Goal: Task Accomplishment & Management: Manage account settings

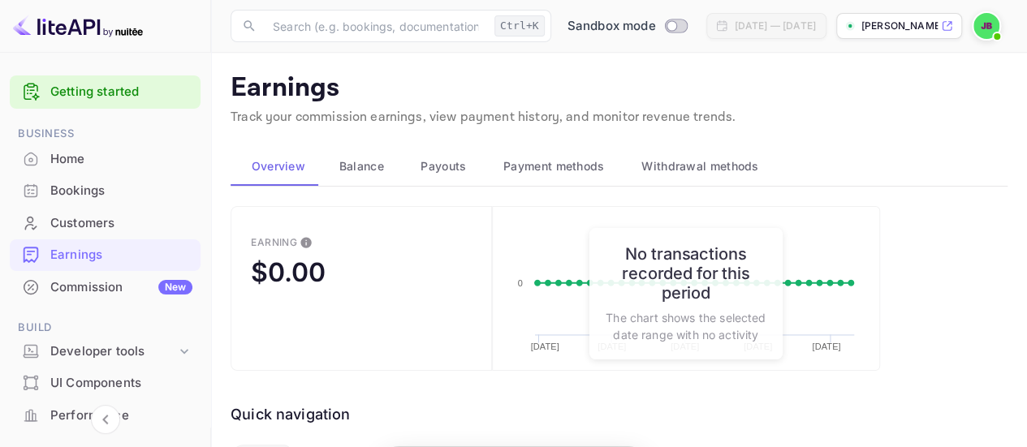
drag, startPoint x: 0, startPoint y: 0, endPoint x: 141, endPoint y: 218, distance: 260.1
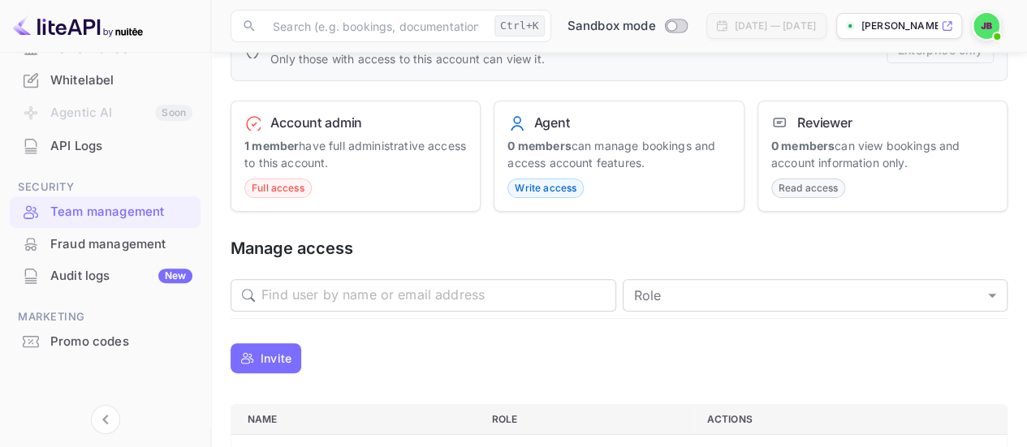
scroll to position [162, 0]
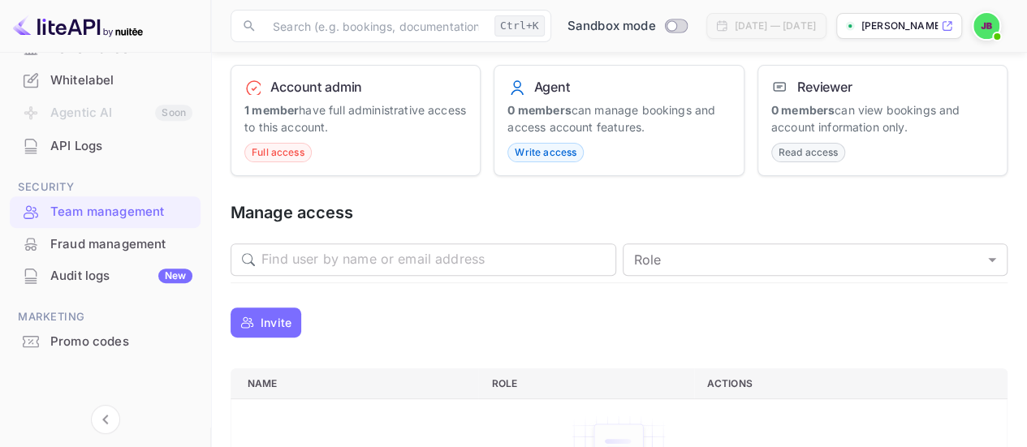
click at [291, 326] on p "Invite" at bounding box center [276, 322] width 31 height 17
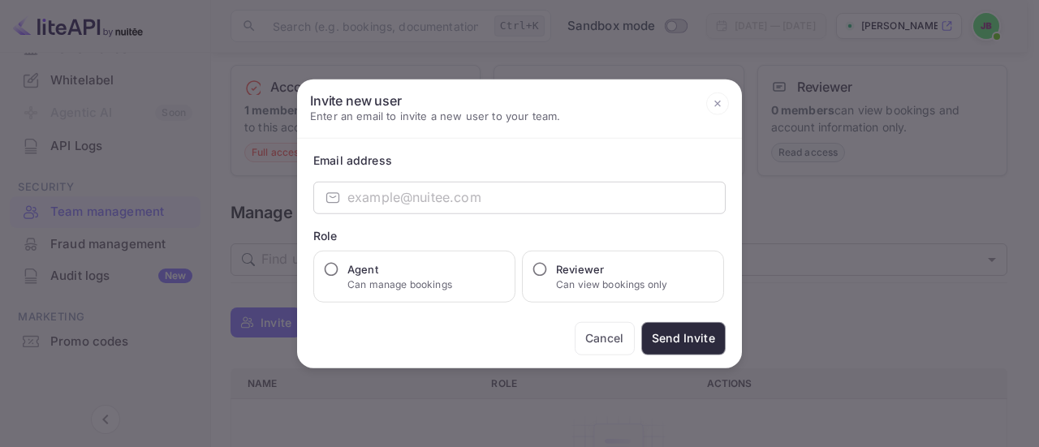
drag, startPoint x: 938, startPoint y: 309, endPoint x: 790, endPoint y: 309, distance: 148.5
click at [938, 309] on div at bounding box center [519, 223] width 1039 height 447
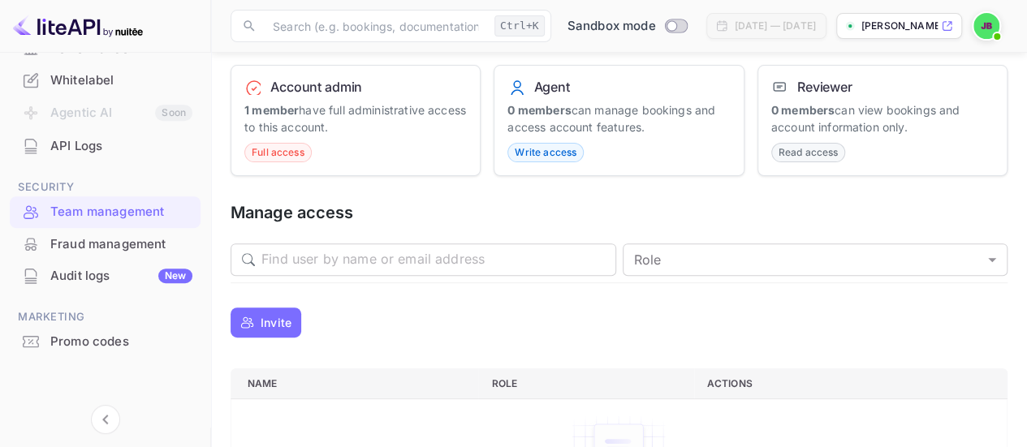
click at [278, 314] on p "Invite" at bounding box center [276, 322] width 31 height 17
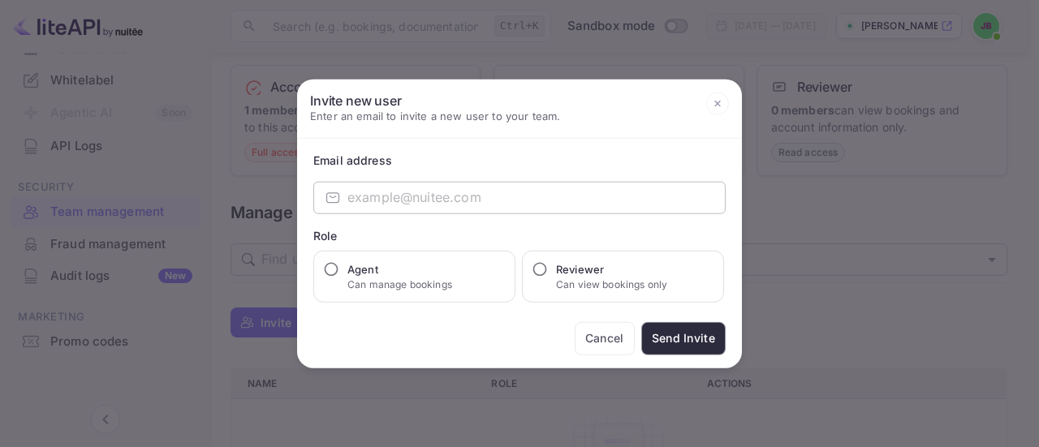
click at [360, 194] on input "email" at bounding box center [536, 197] width 378 height 32
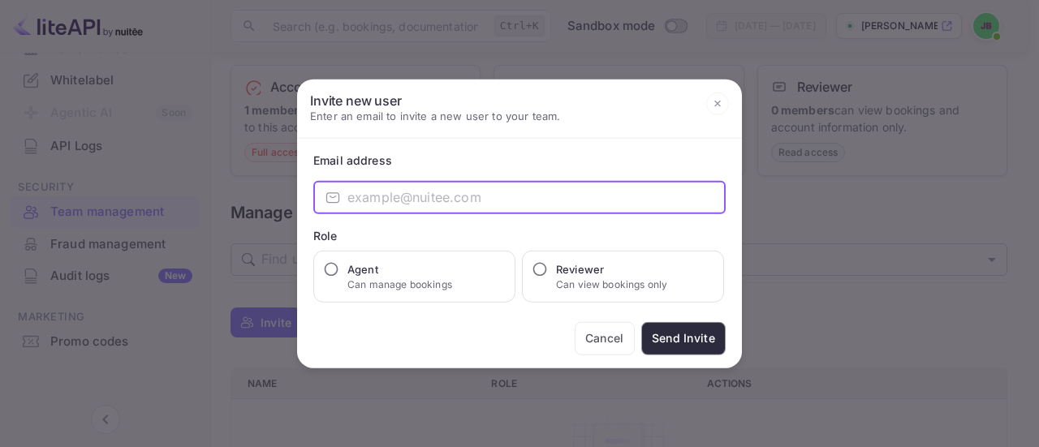
paste input "bsav0016@gmail.com"
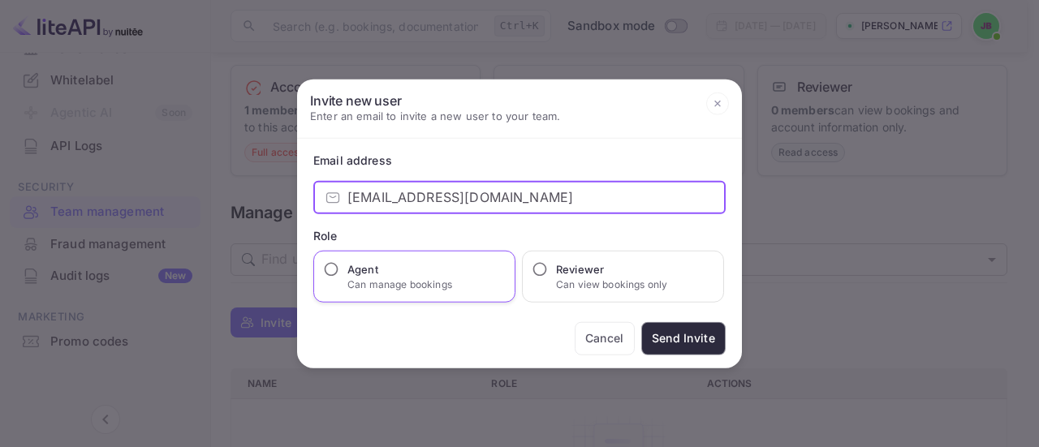
type input "bsav0016@gmail.com"
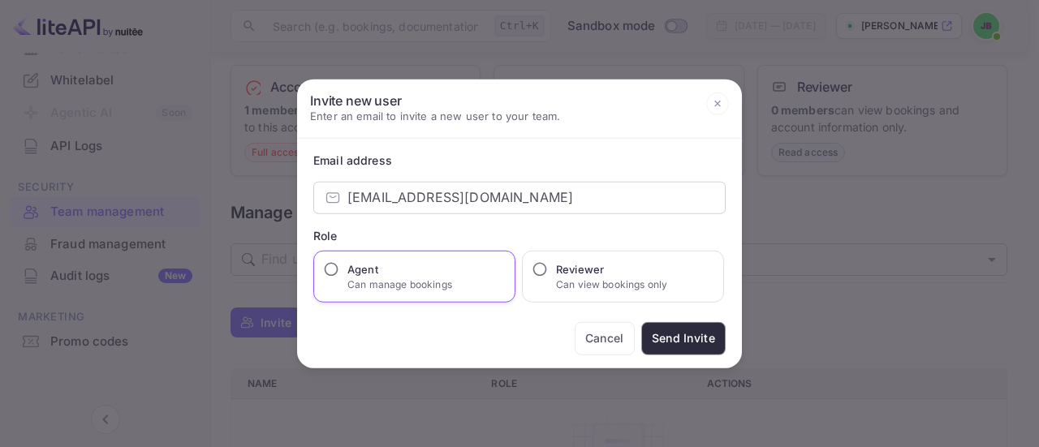
click at [437, 267] on h6 "Agent" at bounding box center [399, 269] width 105 height 16
click at [339, 267] on input "Agent Can manage bookings" at bounding box center [331, 269] width 16 height 16
radio input "true"
click at [596, 291] on div "Reviewer Can view bookings only" at bounding box center [623, 276] width 202 height 52
drag, startPoint x: 442, startPoint y: 283, endPoint x: 451, endPoint y: 282, distance: 8.2
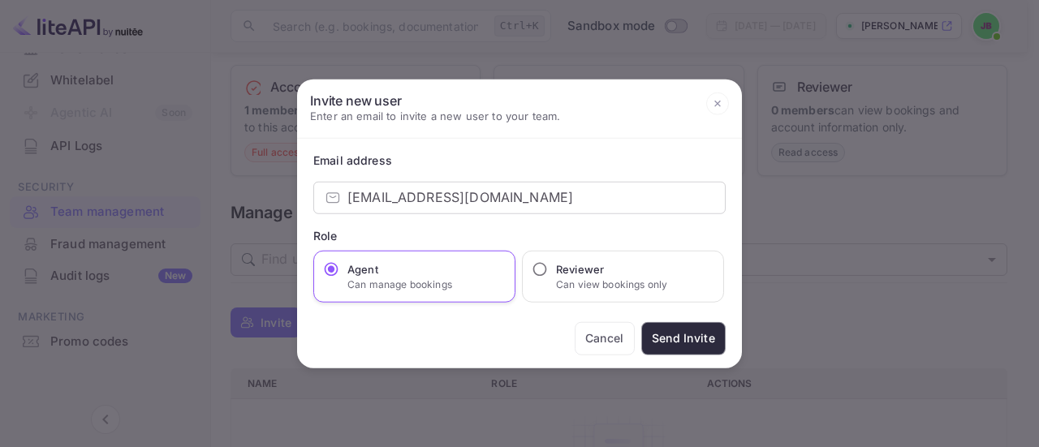
click at [442, 283] on p "Can manage bookings" at bounding box center [399, 284] width 105 height 15
click at [339, 277] on input "Agent Can manage bookings" at bounding box center [331, 269] width 16 height 16
click at [715, 277] on div "Reviewer Can view bookings only" at bounding box center [623, 276] width 202 height 52
click at [692, 275] on div "Reviewer Can view bookings only" at bounding box center [623, 276] width 202 height 52
click at [635, 275] on h6 "Reviewer" at bounding box center [611, 269] width 111 height 16
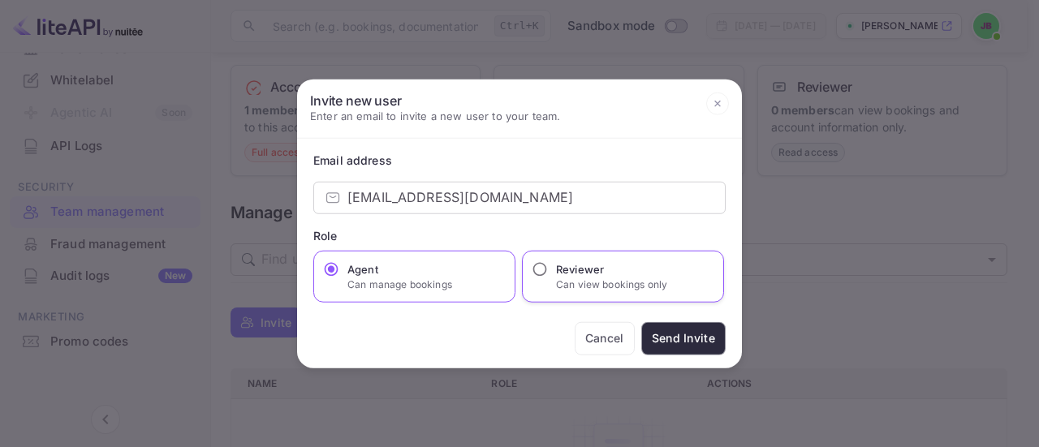
click at [548, 275] on input "Reviewer Can view bookings only" at bounding box center [540, 269] width 16 height 16
radio input "true"
click at [412, 272] on h6 "Agent" at bounding box center [399, 269] width 105 height 16
click at [339, 272] on input "Agent Can manage bookings" at bounding box center [331, 269] width 16 height 16
radio input "true"
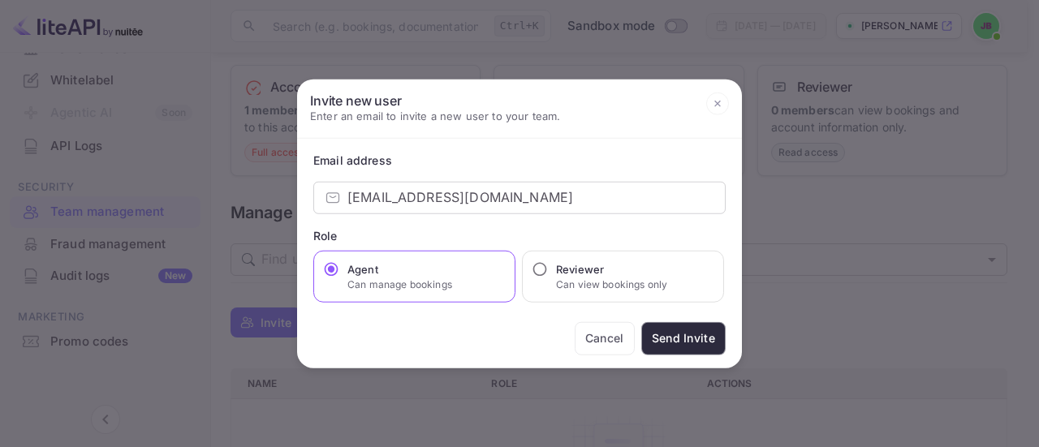
click at [656, 335] on button "Send Invite" at bounding box center [683, 337] width 84 height 33
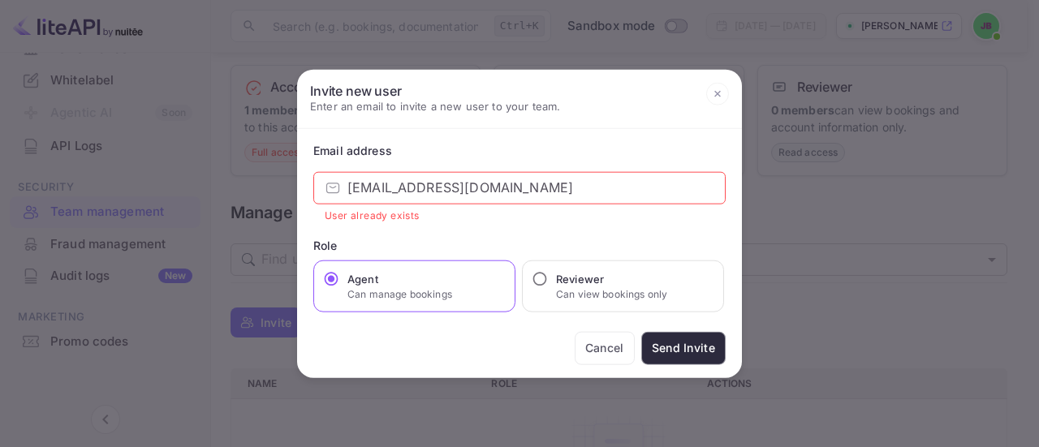
click at [718, 97] on icon at bounding box center [717, 94] width 23 height 23
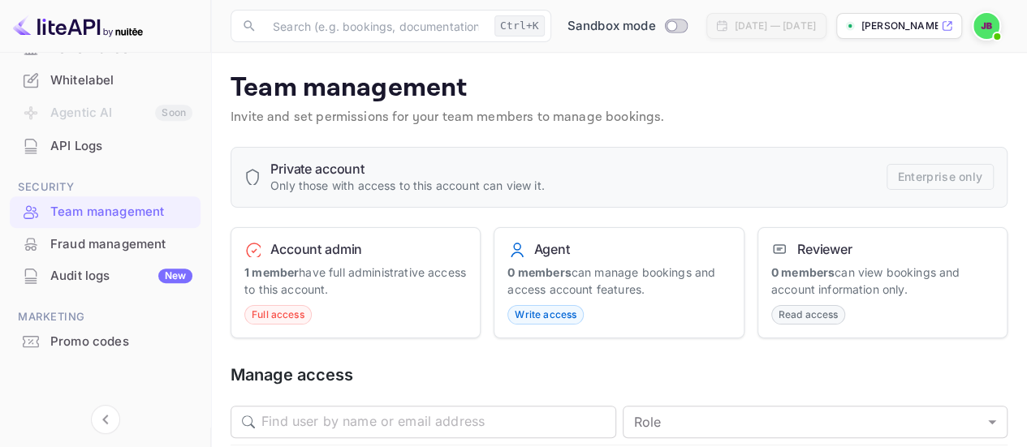
scroll to position [123, 0]
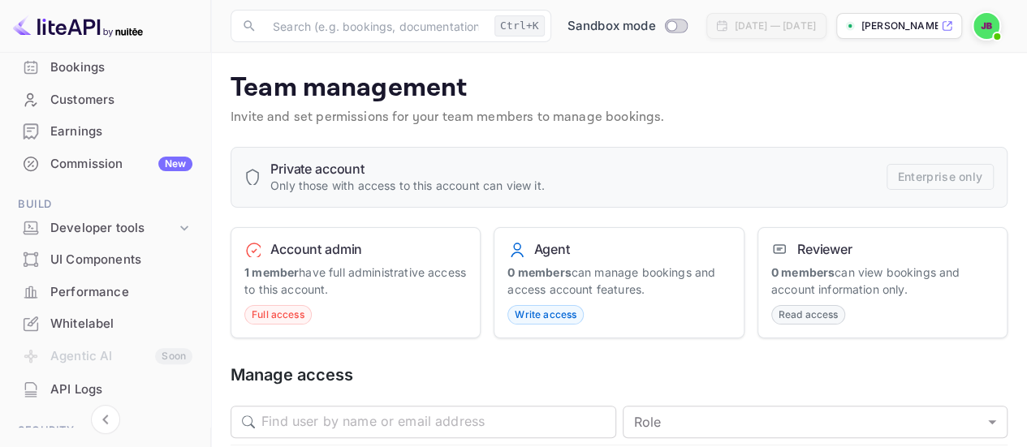
click at [986, 30] on img at bounding box center [986, 26] width 26 height 26
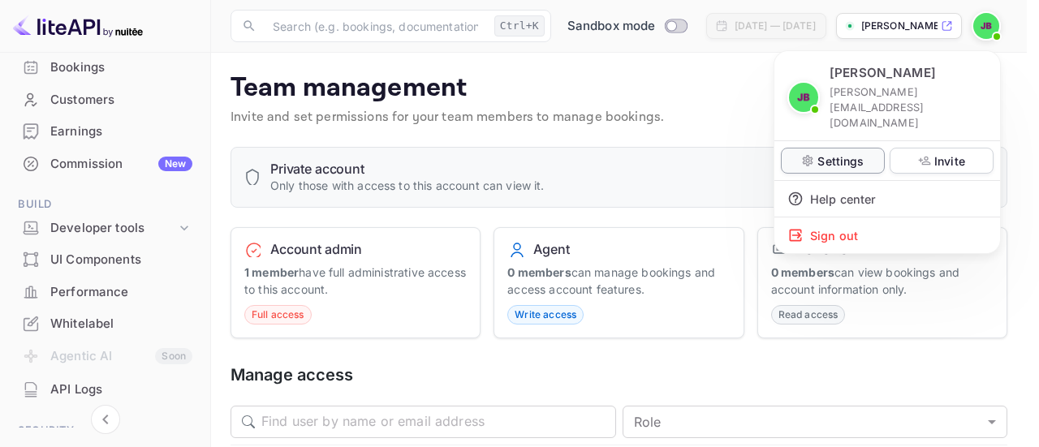
click at [833, 153] on p "Settings" at bounding box center [840, 161] width 46 height 17
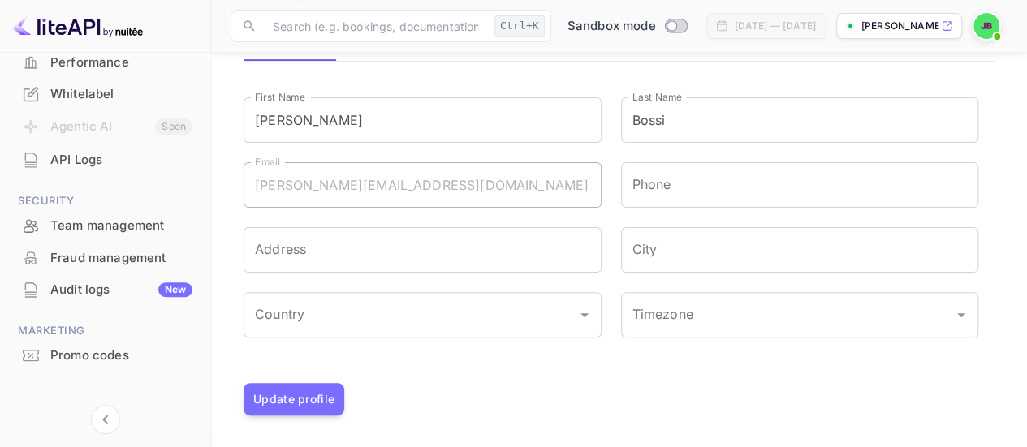
scroll to position [367, 0]
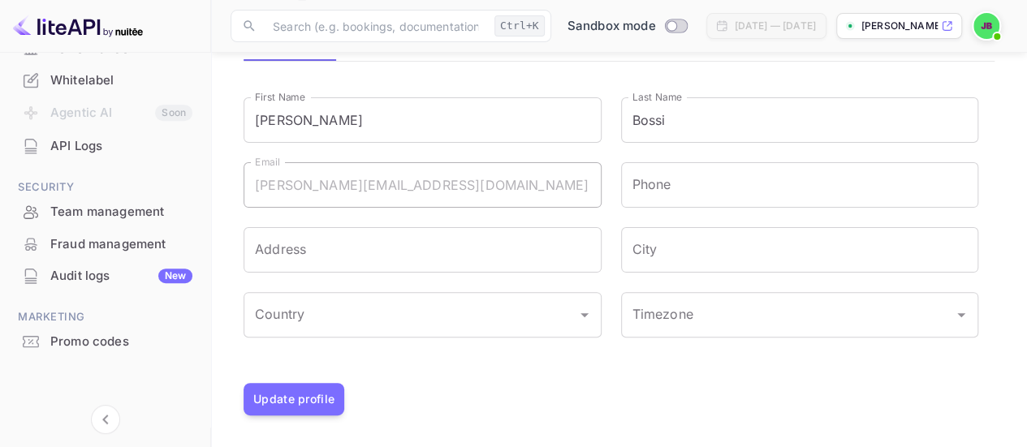
click at [101, 147] on div "API Logs" at bounding box center [121, 146] width 142 height 19
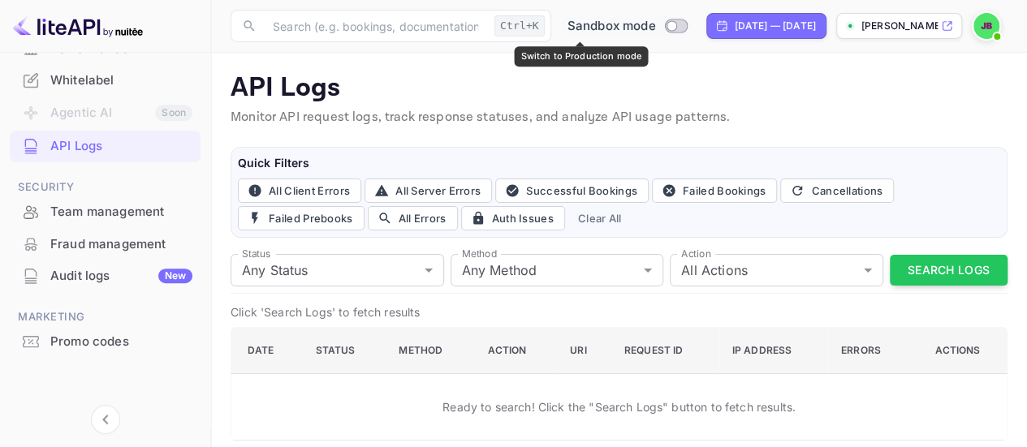
click at [655, 24] on input "Switch to Production mode" at bounding box center [671, 25] width 32 height 11
checkbox input "false"
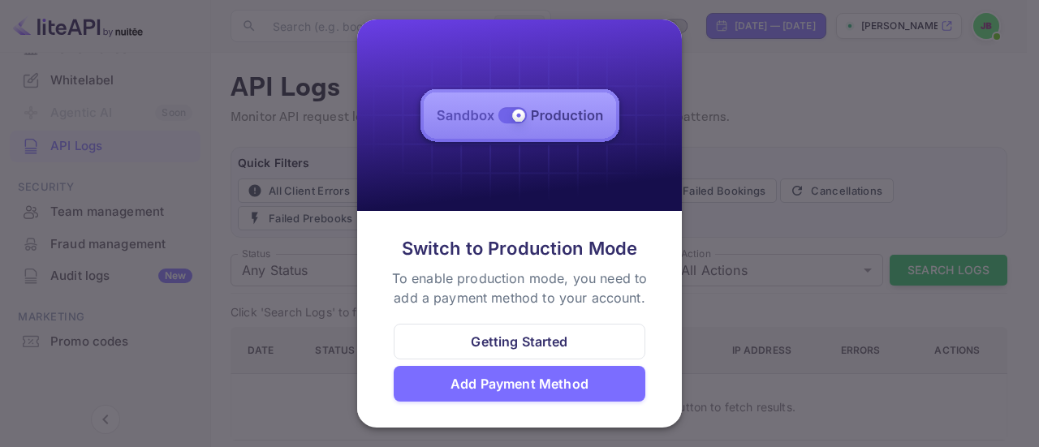
click at [740, 149] on div at bounding box center [519, 223] width 1039 height 447
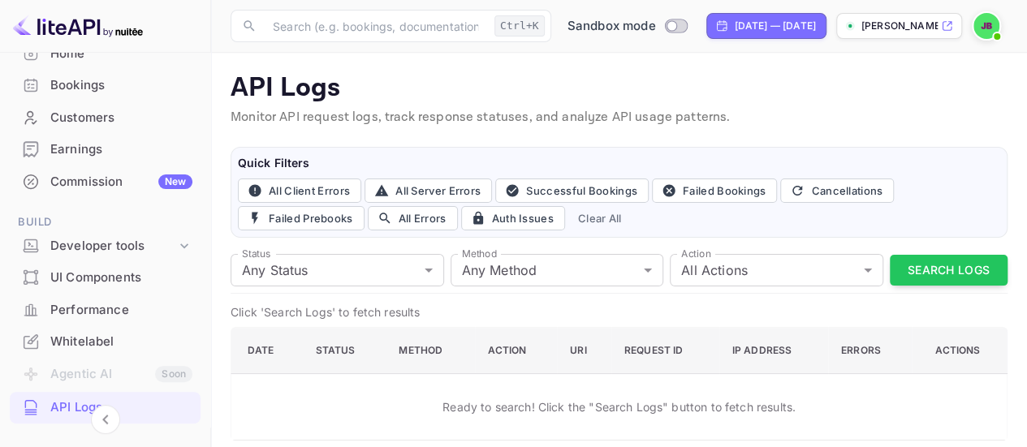
scroll to position [42, 0]
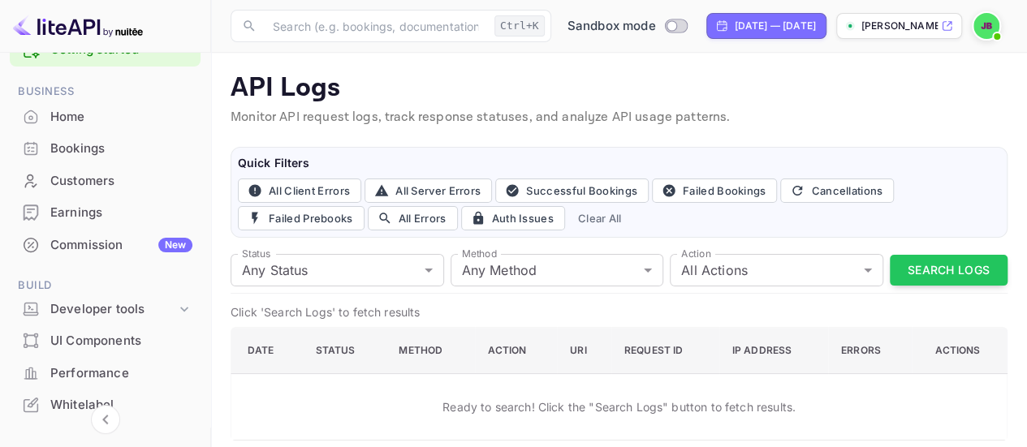
click at [121, 114] on div "Home" at bounding box center [121, 117] width 142 height 19
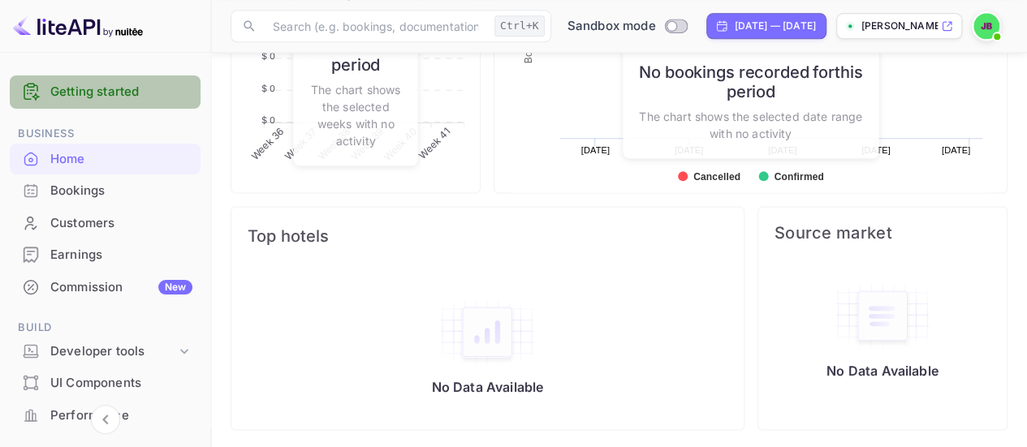
click at [126, 97] on link "Getting started" at bounding box center [121, 92] width 142 height 19
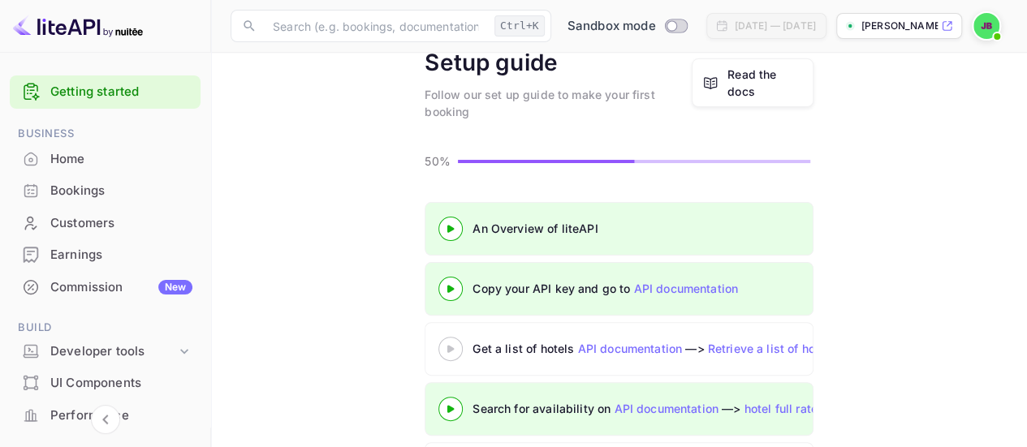
scroll to position [162, 0]
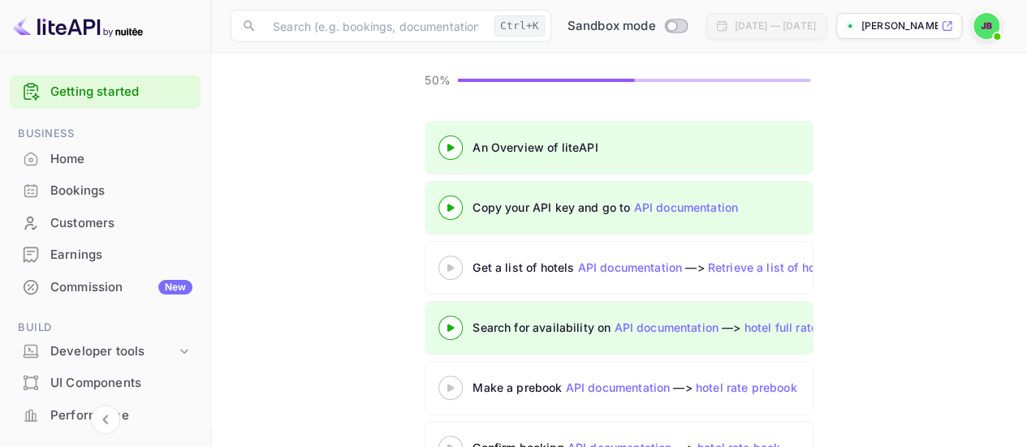
click at [635, 210] on link "API documentation" at bounding box center [685, 207] width 105 height 14
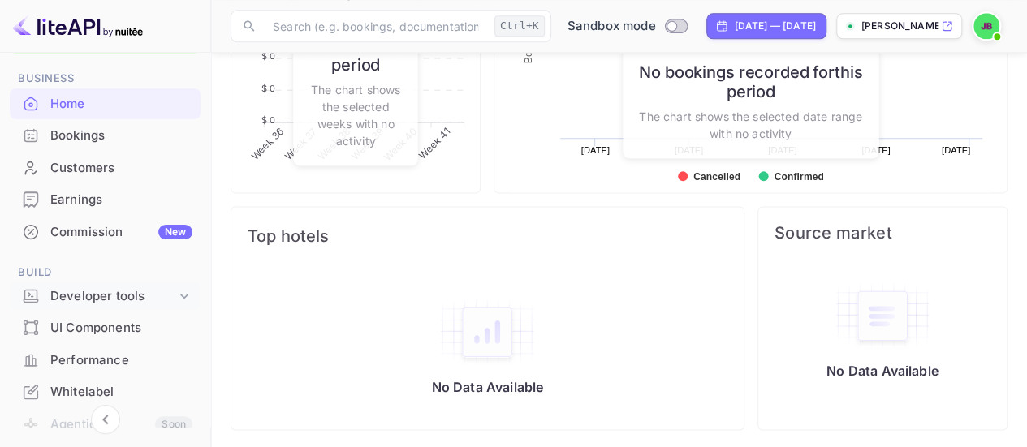
scroll to position [81, 0]
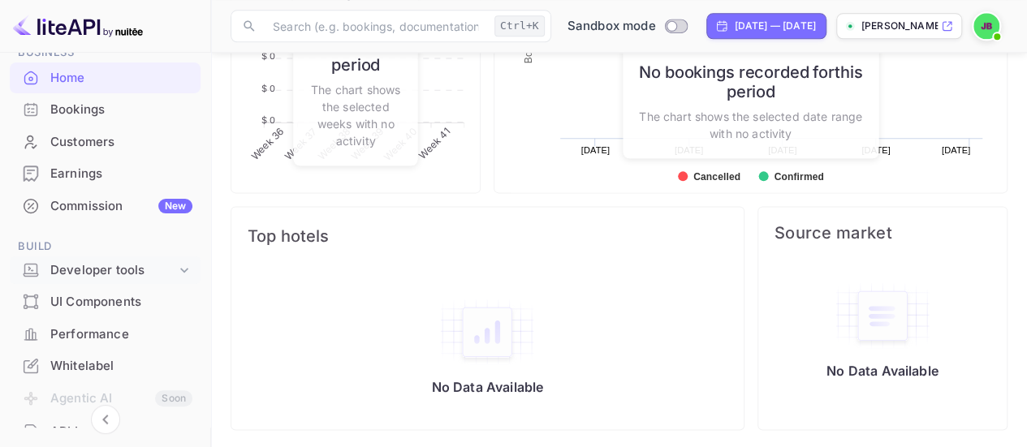
click at [183, 264] on icon at bounding box center [184, 270] width 16 height 16
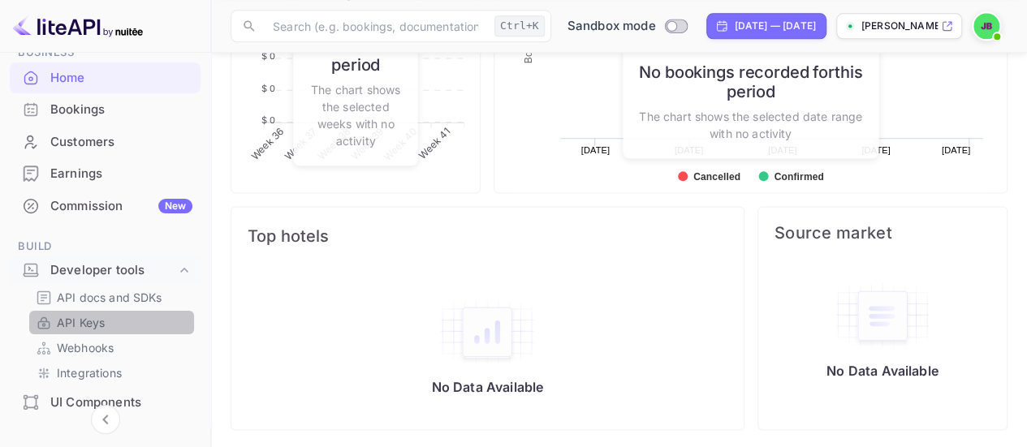
click at [144, 325] on link "API Keys" at bounding box center [112, 322] width 152 height 17
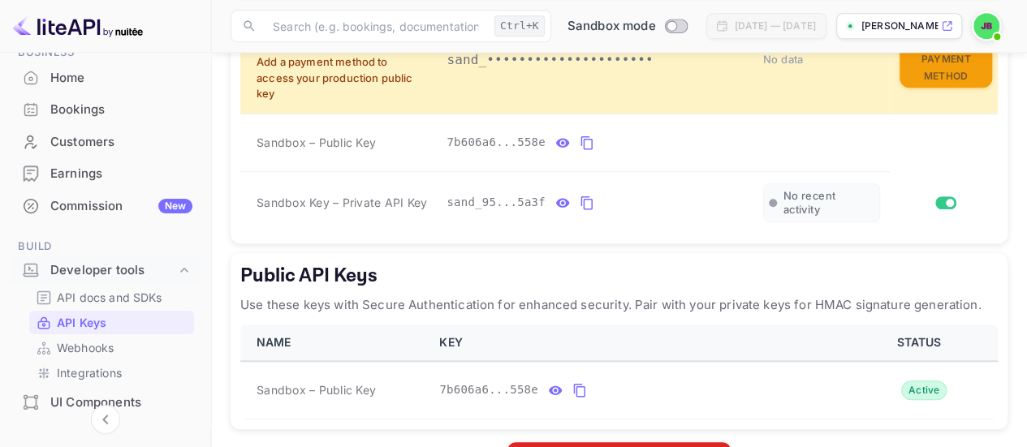
scroll to position [520, 0]
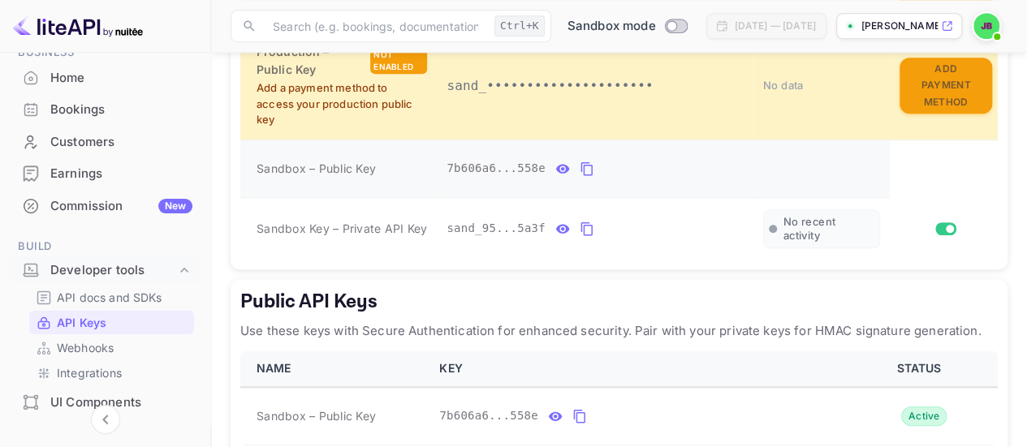
click at [580, 166] on icon "private api keys table" at bounding box center [587, 168] width 15 height 19
click at [984, 166] on table "NAME KEY LIVE USAGE STATUS Production Key Not enabled Add a payment method to a…" at bounding box center [618, 87] width 757 height 345
click at [354, 165] on span "Sandbox – Public Key" at bounding box center [316, 168] width 119 height 17
click at [353, 165] on span "Sandbox – Public Key" at bounding box center [316, 168] width 119 height 17
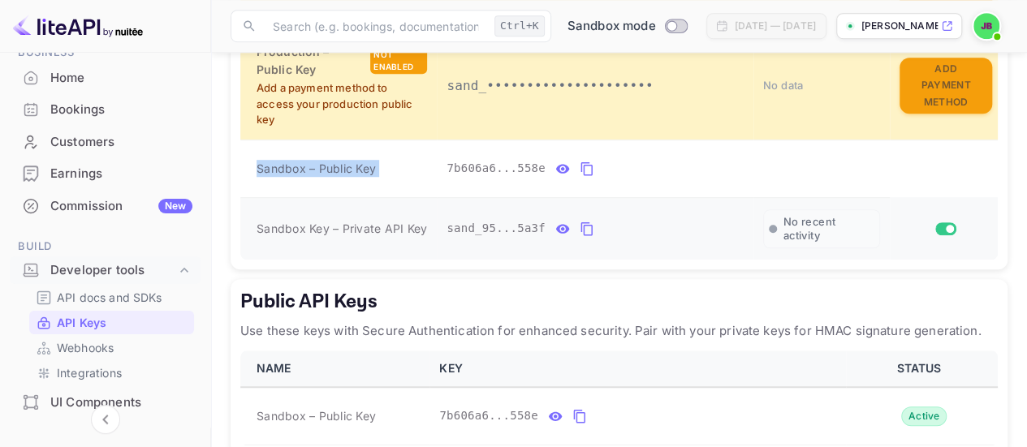
copy span "Sandbox – Public Key"
click at [990, 175] on table "NAME KEY LIVE USAGE STATUS Production Key Not enabled Add a payment method to a…" at bounding box center [618, 87] width 757 height 345
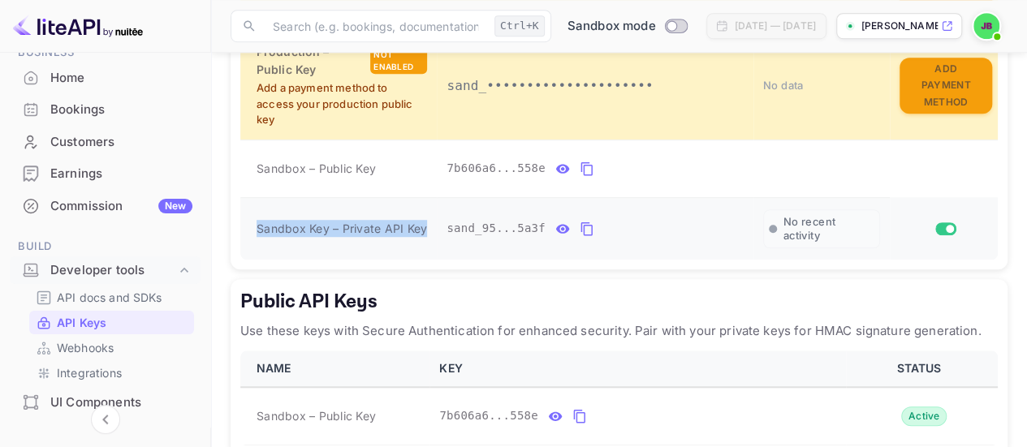
drag, startPoint x: 429, startPoint y: 227, endPoint x: 240, endPoint y: 223, distance: 188.4
click at [240, 223] on td "Sandbox Key – Private API Key" at bounding box center [338, 228] width 196 height 62
copy span "Sandbox Key – Private API Key"
click at [583, 224] on icon "private api keys table" at bounding box center [587, 228] width 15 height 19
click at [1024, 149] on main "API Keys Create and manage your API keys for secure access to liteAPI endpoints…" at bounding box center [619, 33] width 816 height 1000
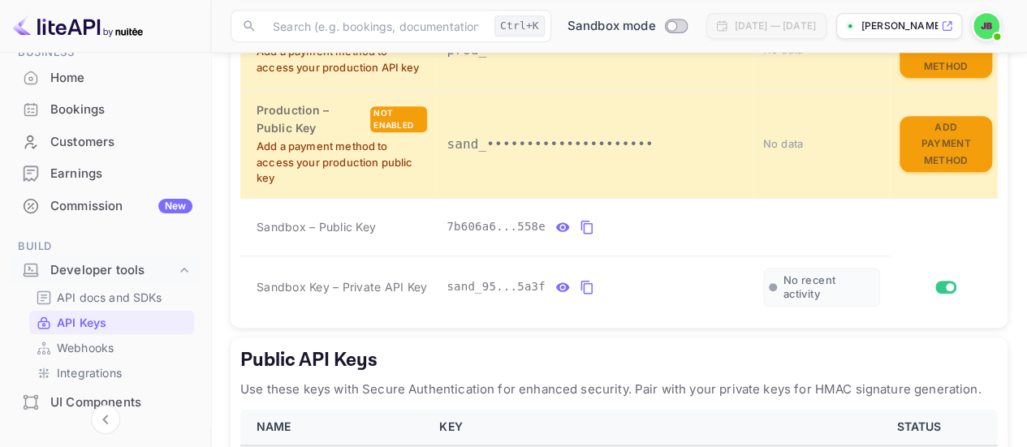
scroll to position [438, 0]
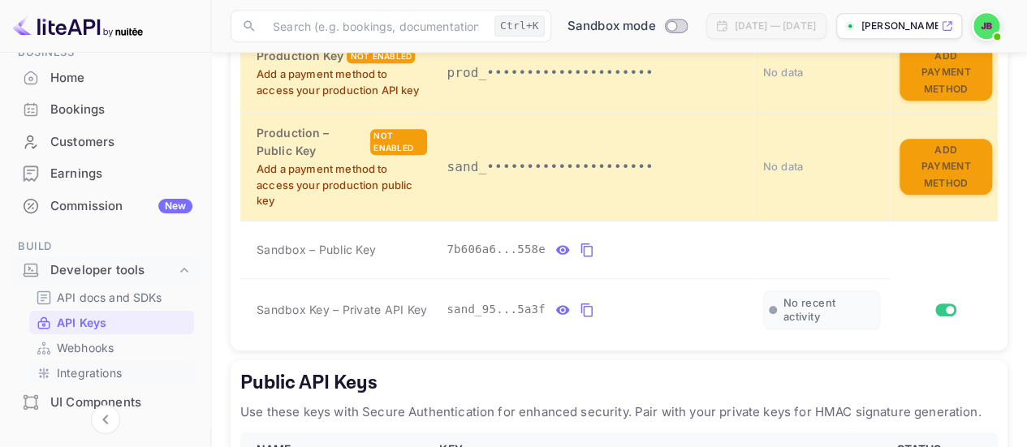
click at [111, 370] on p "Integrations" at bounding box center [89, 372] width 65 height 17
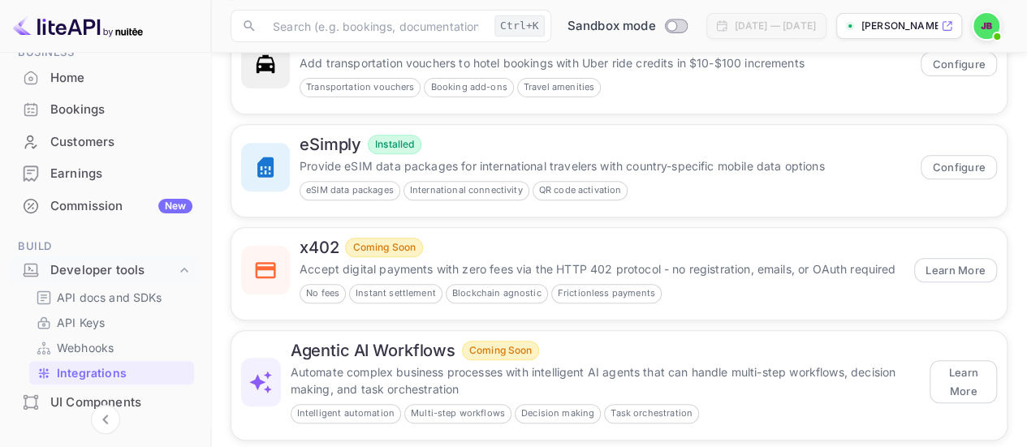
scroll to position [306, 0]
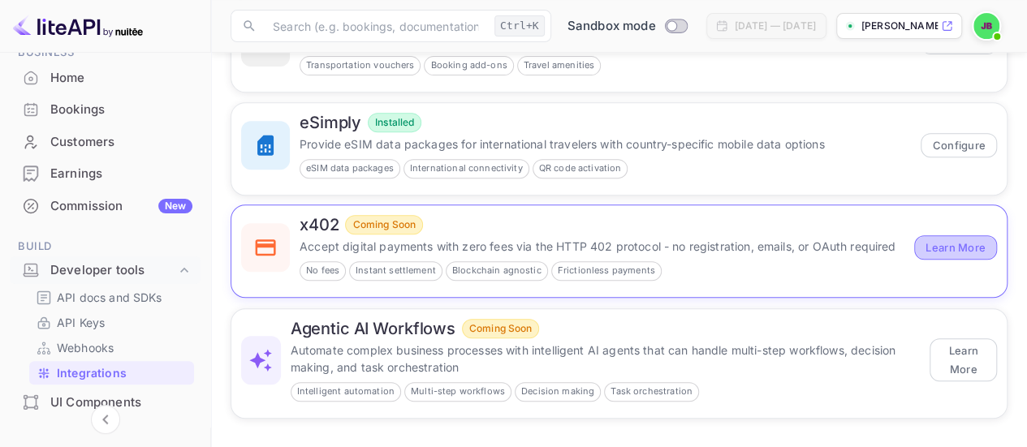
click at [939, 245] on button "Learn More" at bounding box center [955, 247] width 83 height 24
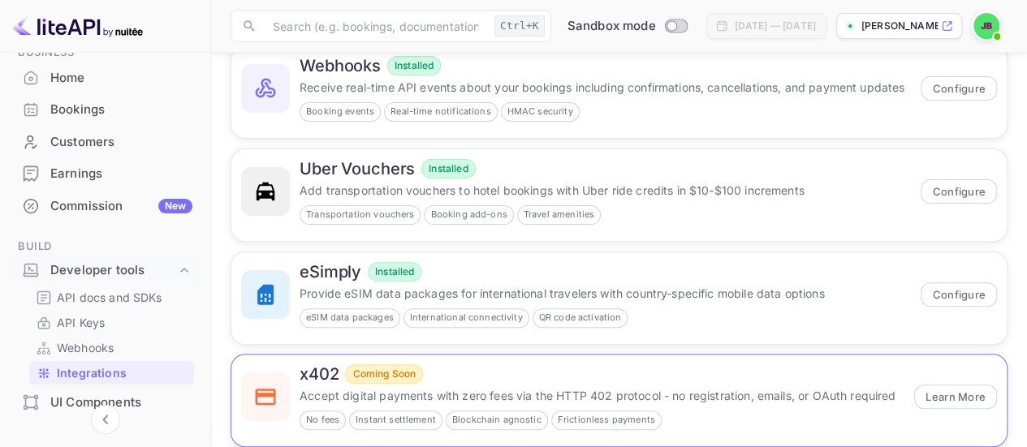
scroll to position [0, 0]
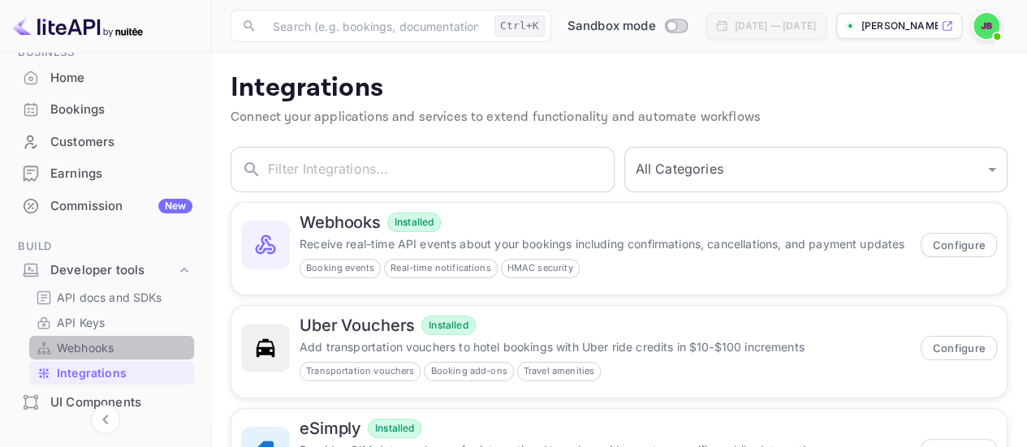
click at [116, 347] on link "Webhooks" at bounding box center [112, 347] width 152 height 17
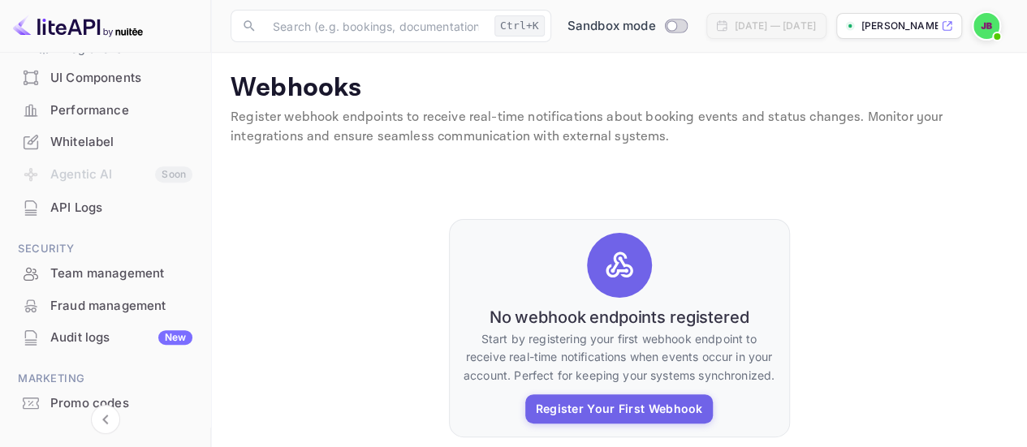
scroll to position [468, 0]
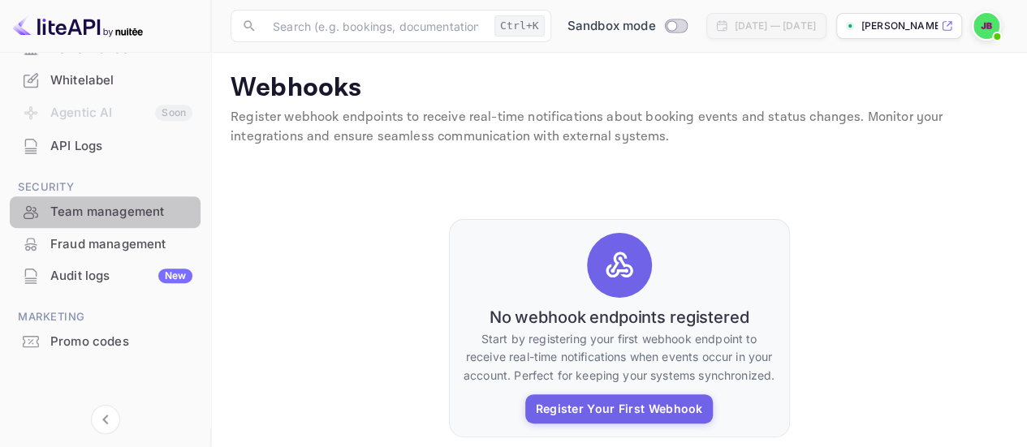
click at [127, 215] on div "Team management" at bounding box center [121, 212] width 142 height 19
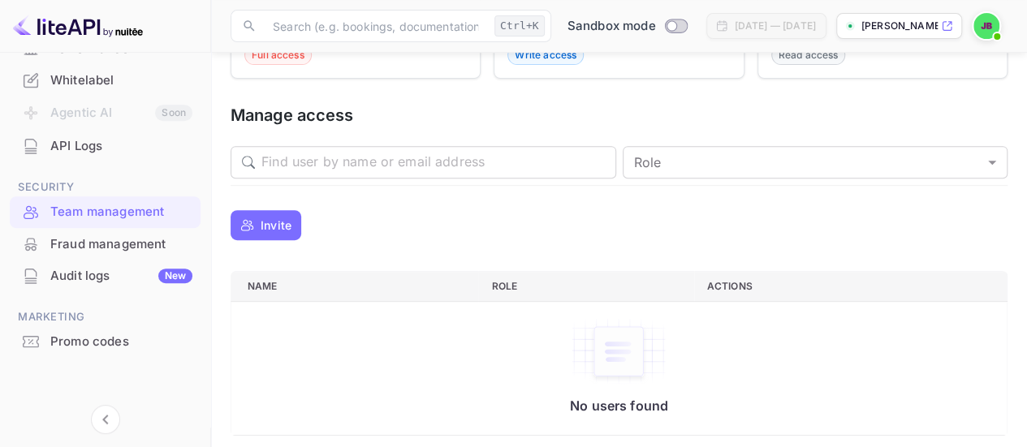
scroll to position [265, 0]
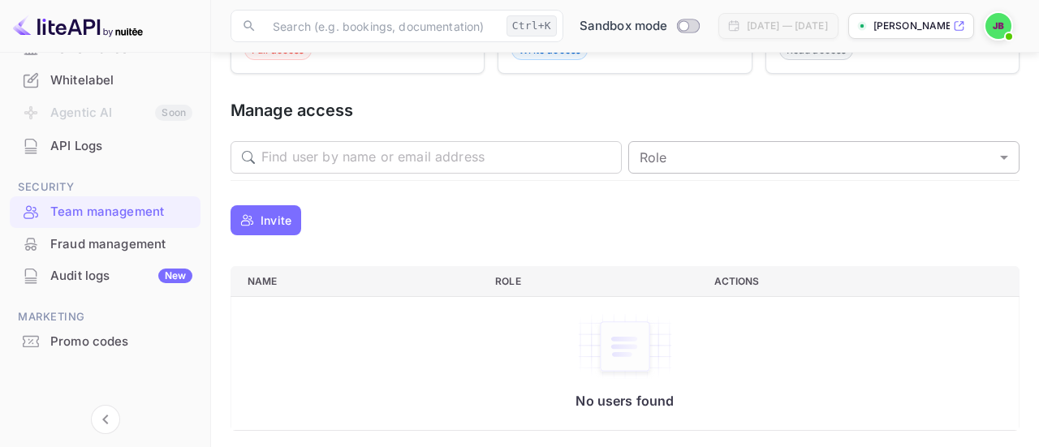
click at [640, 162] on body "Getting started Business Home Bookings Customers Earnings Commission New Build …" at bounding box center [519, 92] width 1039 height 715
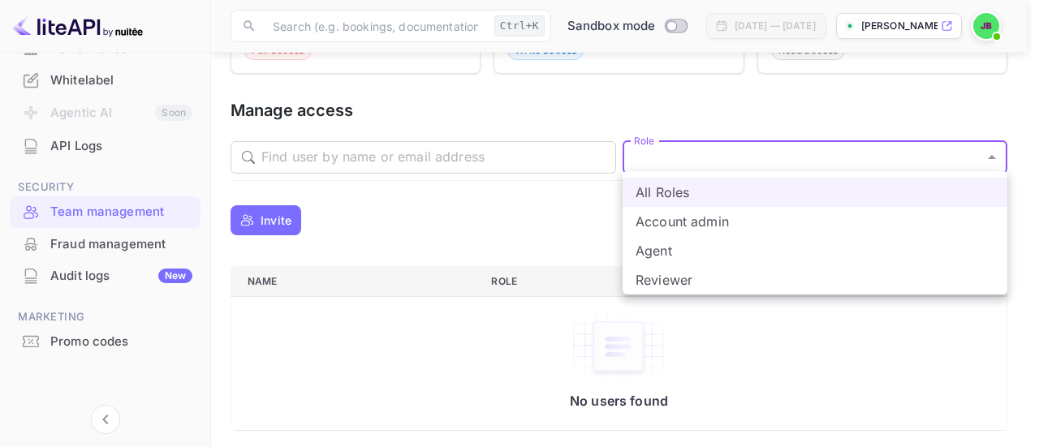
click at [545, 200] on div at bounding box center [519, 223] width 1039 height 447
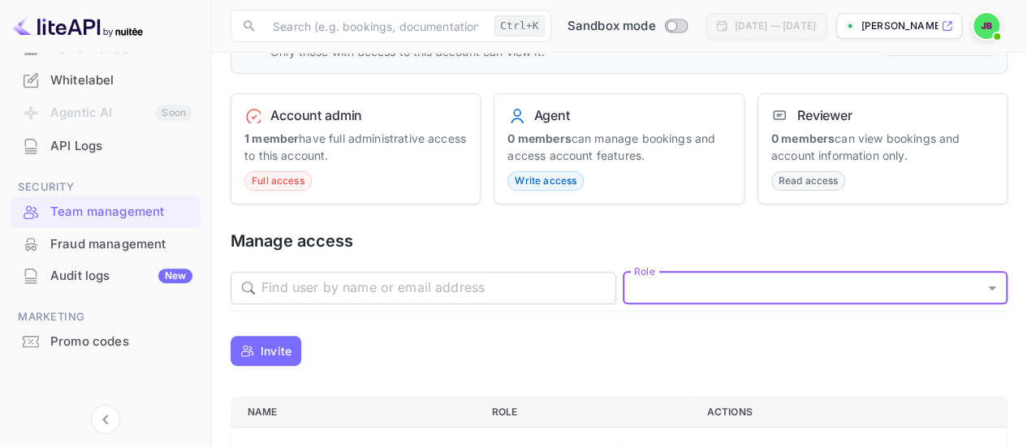
scroll to position [0, 0]
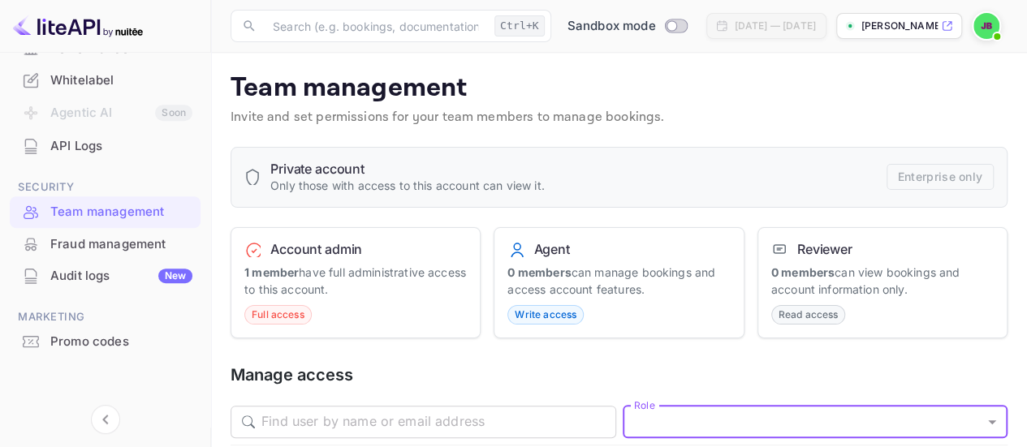
click at [115, 243] on div "Fraud management" at bounding box center [121, 244] width 142 height 19
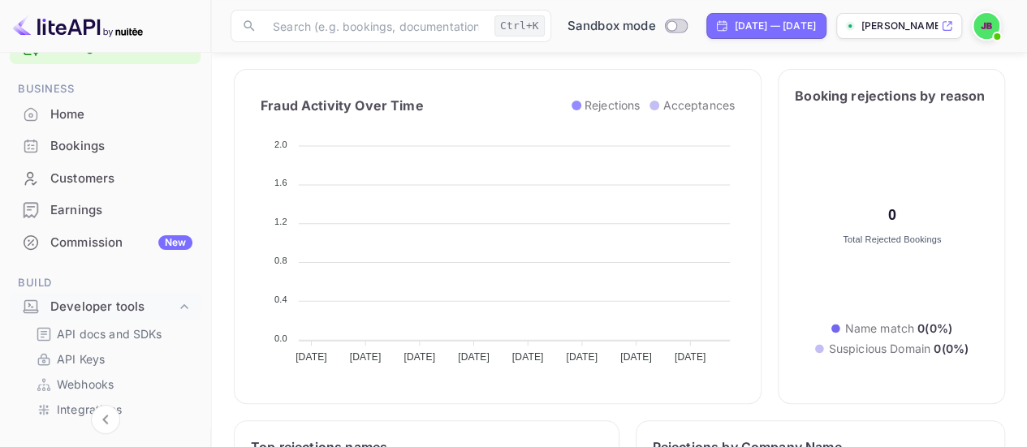
scroll to position [81, 0]
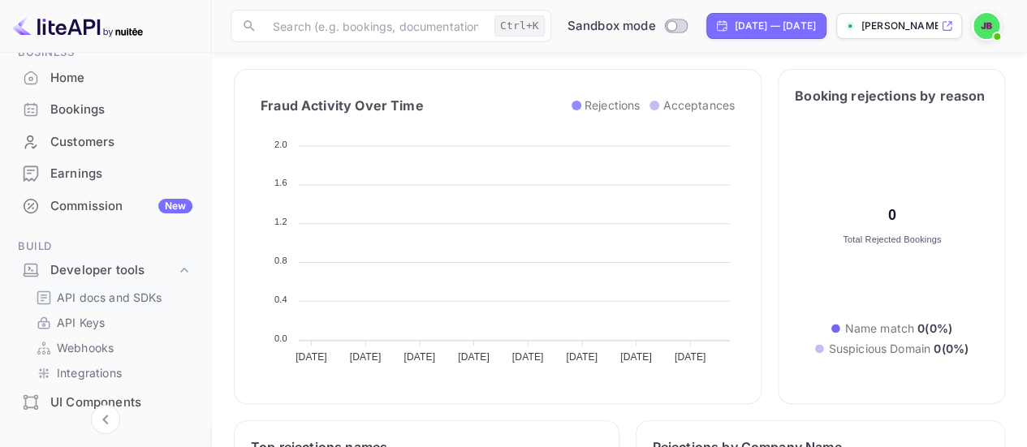
click at [136, 298] on p "API docs and SDKs" at bounding box center [110, 297] width 106 height 17
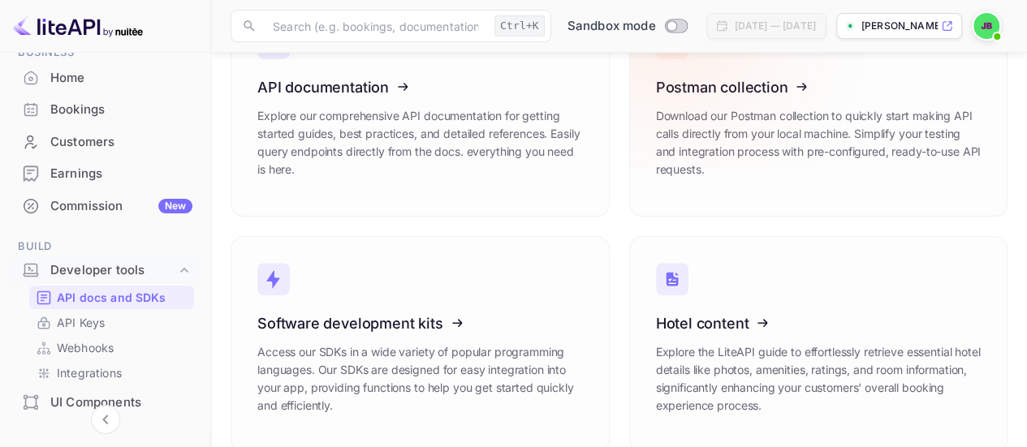
scroll to position [171, 0]
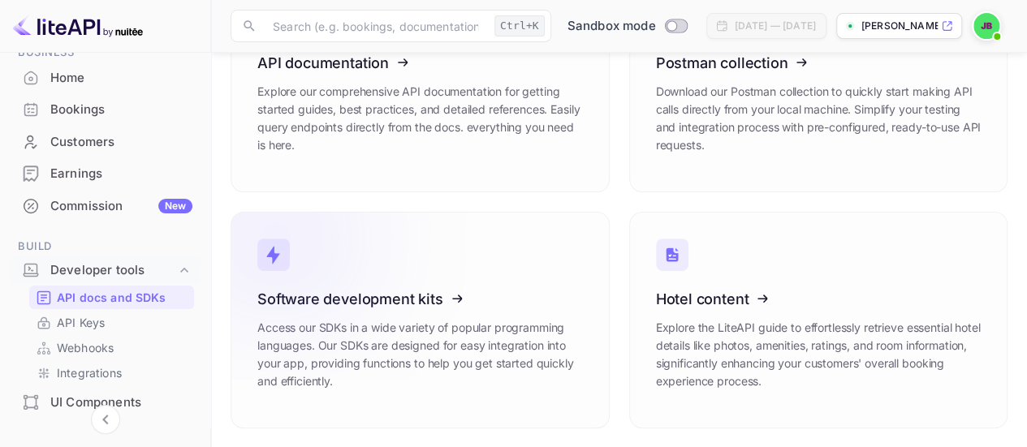
click at [489, 288] on link "Software development kits Access our SDKs in a wide variety of popular programm…" at bounding box center [420, 320] width 379 height 217
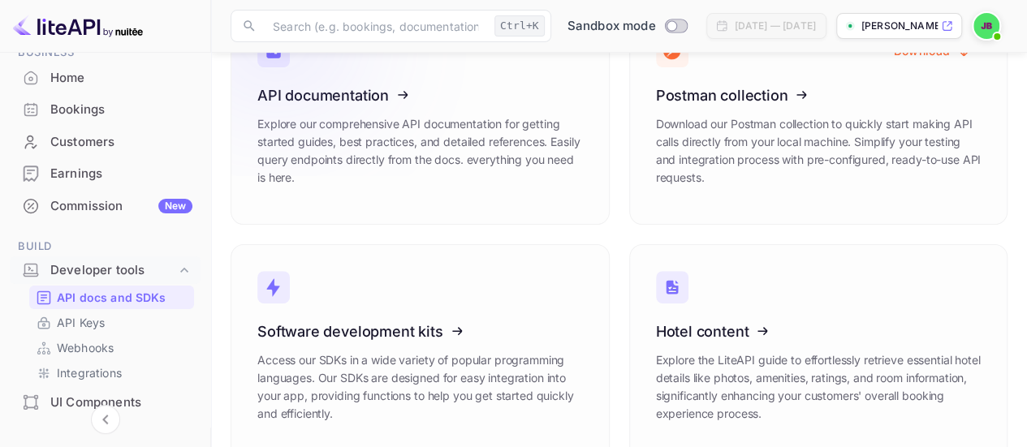
scroll to position [90, 0]
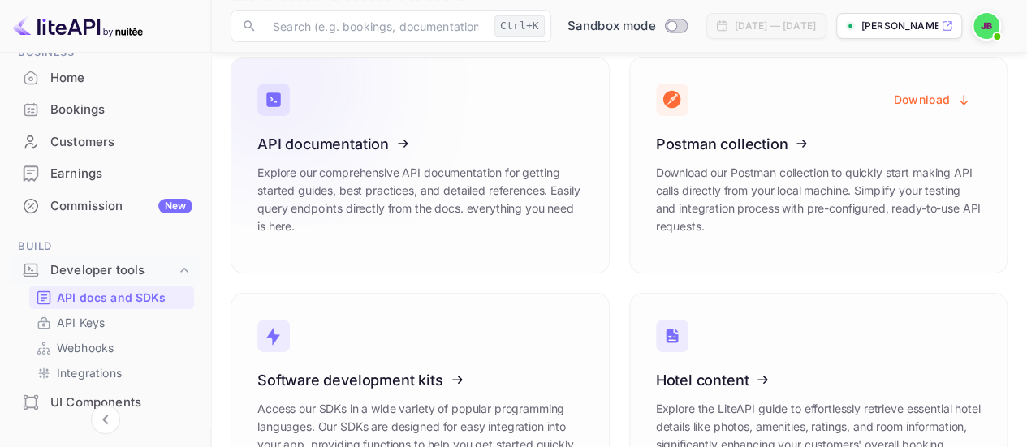
click at [463, 154] on icon at bounding box center [357, 141] width 252 height 167
click at [0, 326] on div "Getting started Business Home Bookings Customers Earnings Commission New Build …" at bounding box center [105, 400] width 210 height 825
